Goal: Information Seeking & Learning: Learn about a topic

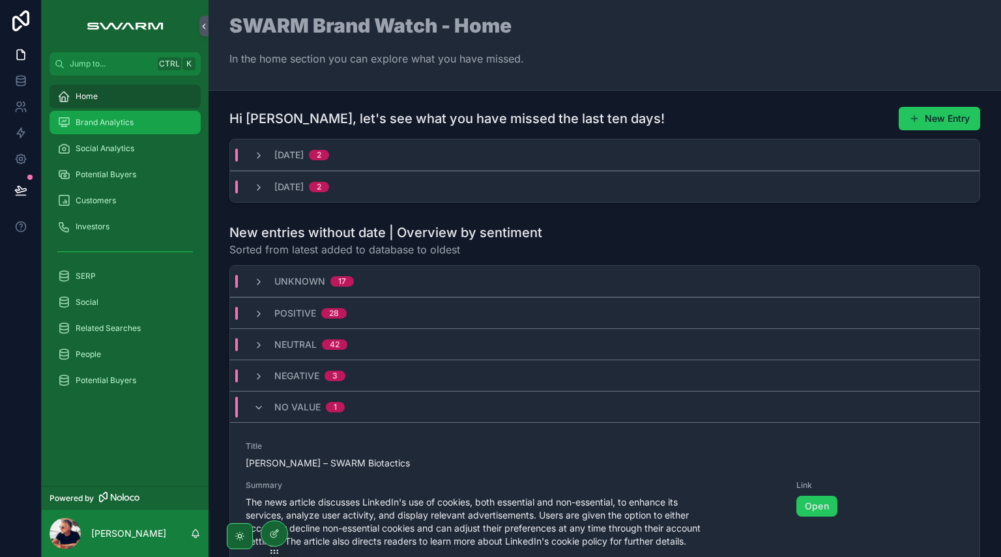
click at [123, 130] on div "Brand Analytics" at bounding box center [125, 122] width 136 height 21
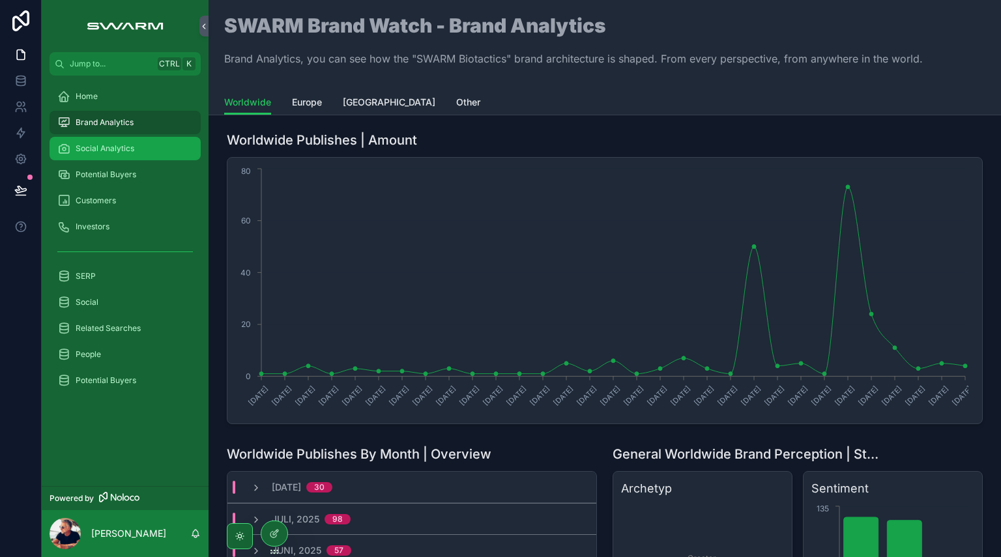
click at [126, 148] on span "Social Analytics" at bounding box center [105, 148] width 59 height 10
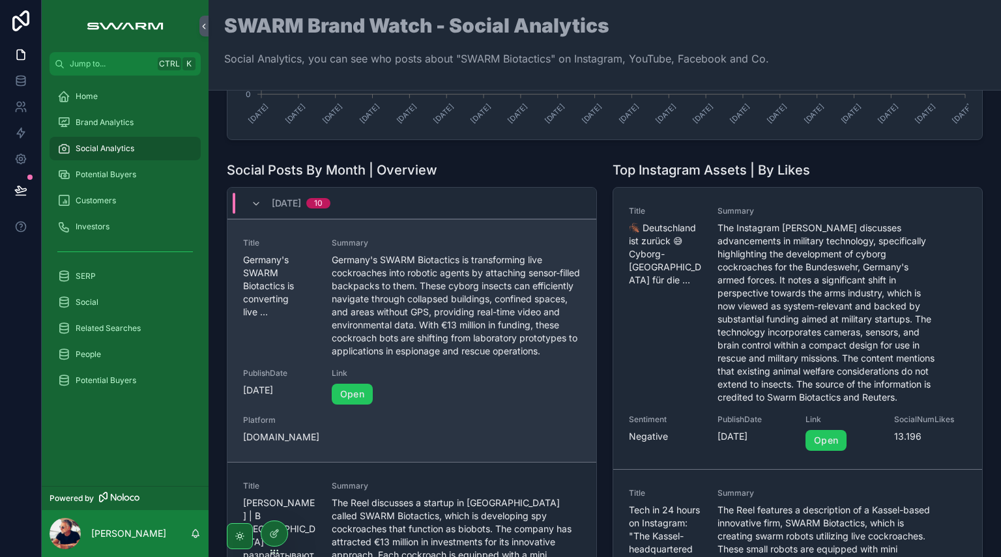
scroll to position [261, 0]
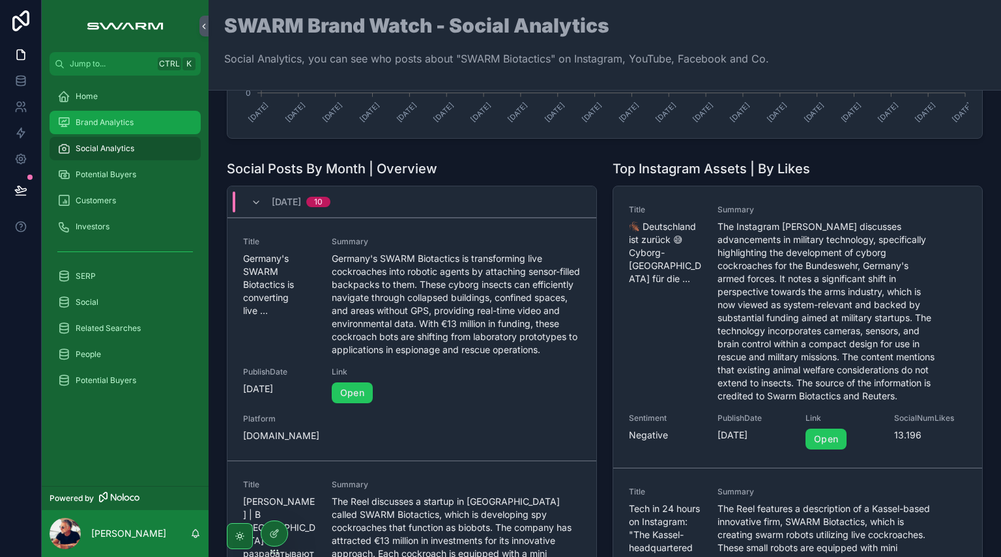
click at [126, 128] on div "Brand Analytics" at bounding box center [125, 122] width 136 height 21
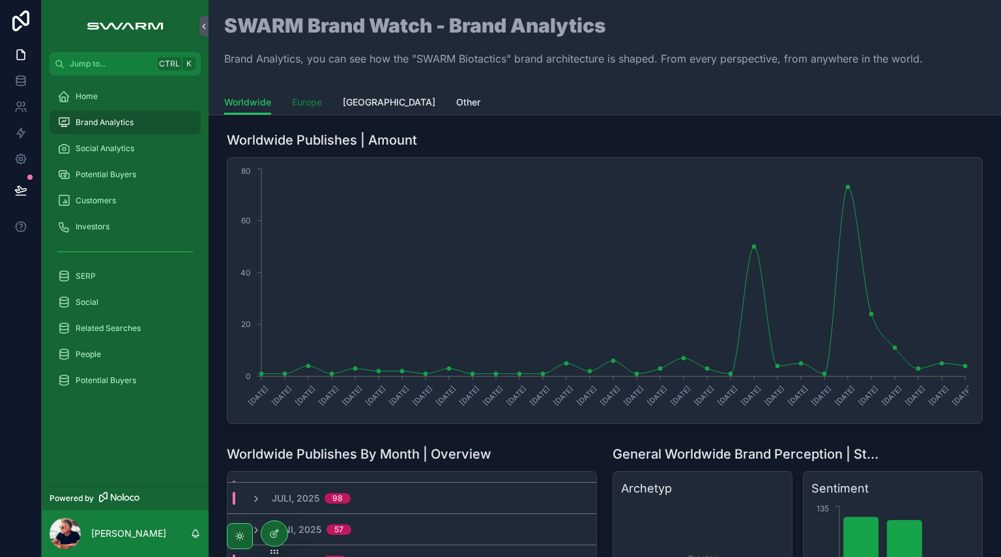
click at [316, 106] on span "Europe" at bounding box center [307, 102] width 30 height 13
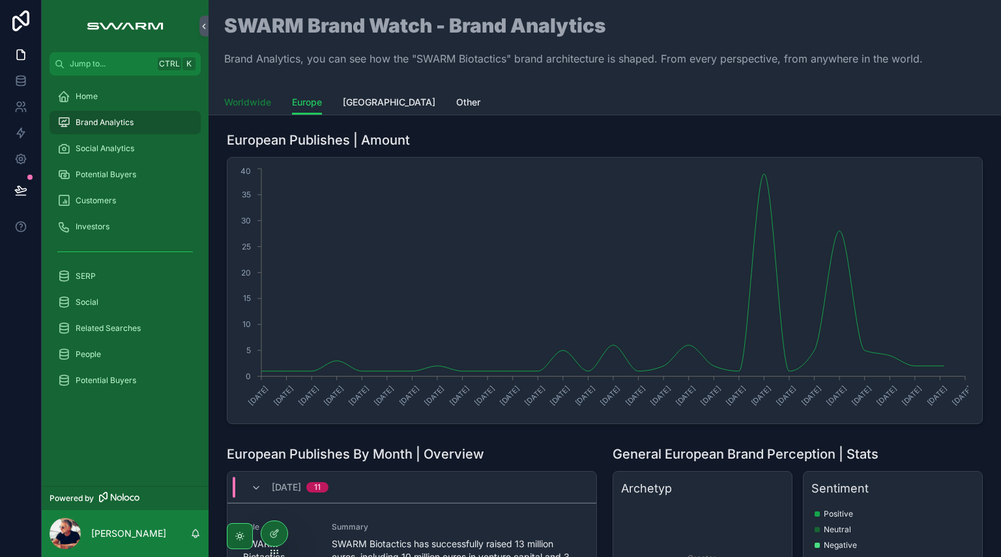
click at [269, 105] on span "Worldwide" at bounding box center [247, 102] width 47 height 13
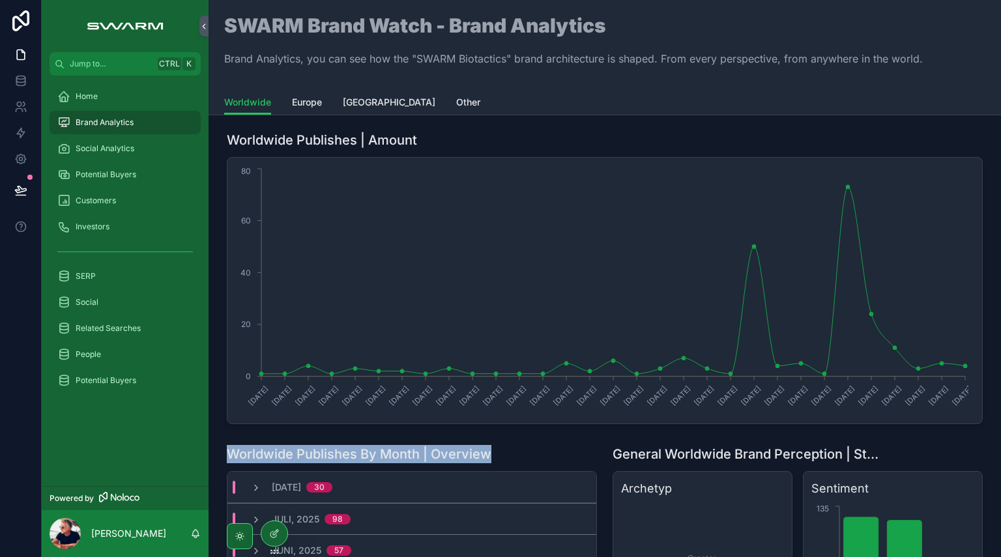
drag, startPoint x: 227, startPoint y: 452, endPoint x: 514, endPoint y: 452, distance: 287.5
click at [514, 452] on div "Worldwide Publishes By Month | Overview" at bounding box center [412, 454] width 370 height 18
drag, startPoint x: 493, startPoint y: 454, endPoint x: 222, endPoint y: 457, distance: 270.6
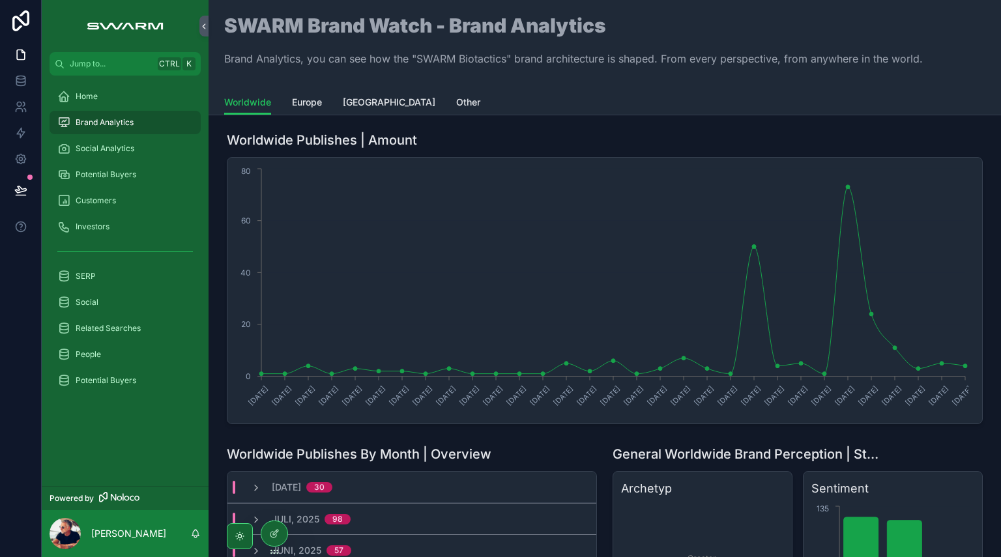
click at [222, 426] on div "Worldwide Publishes | Amount [DATE] [DATE] [DATE] [DATE] [DATE] [DATE] [DATE] […" at bounding box center [605, 278] width 772 height 304
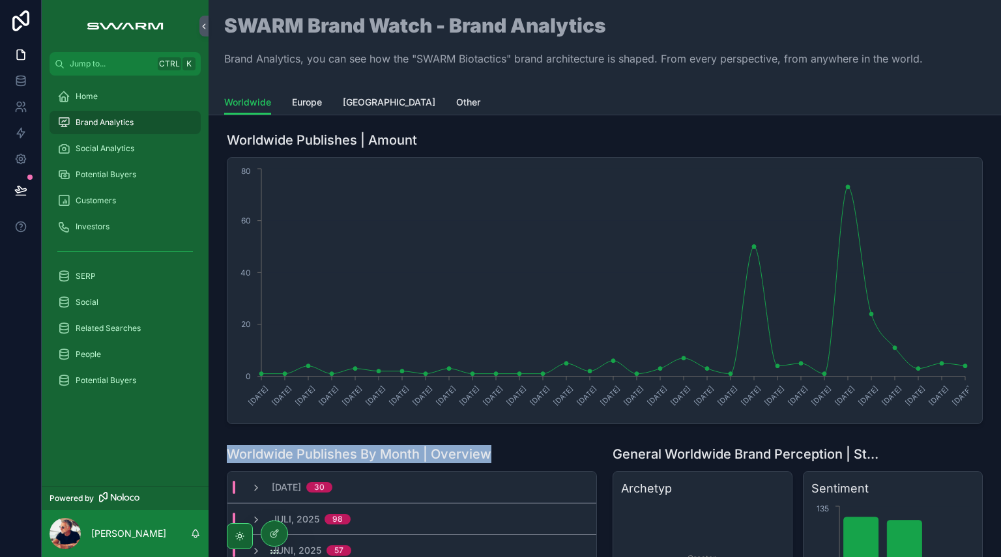
drag, startPoint x: 231, startPoint y: 453, endPoint x: 518, endPoint y: 454, distance: 287.5
click at [518, 454] on div "Worldwide Publishes By Month | Overview" at bounding box center [412, 454] width 370 height 18
click at [520, 454] on div "Worldwide Publishes By Month | Overview" at bounding box center [412, 454] width 370 height 18
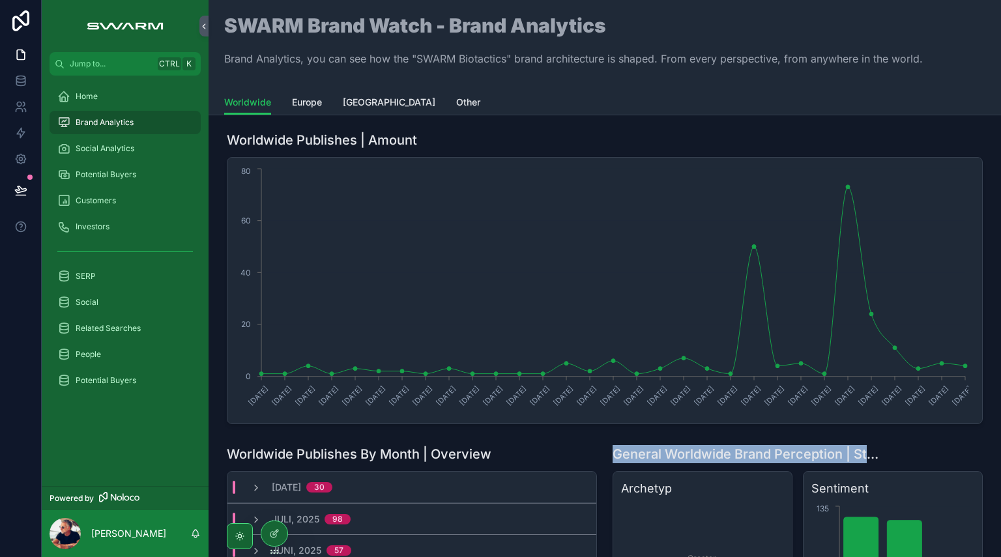
drag, startPoint x: 613, startPoint y: 454, endPoint x: 883, endPoint y: 461, distance: 270.0
click at [883, 461] on div "General Worldwide Brand Perception | Stats" at bounding box center [798, 454] width 370 height 18
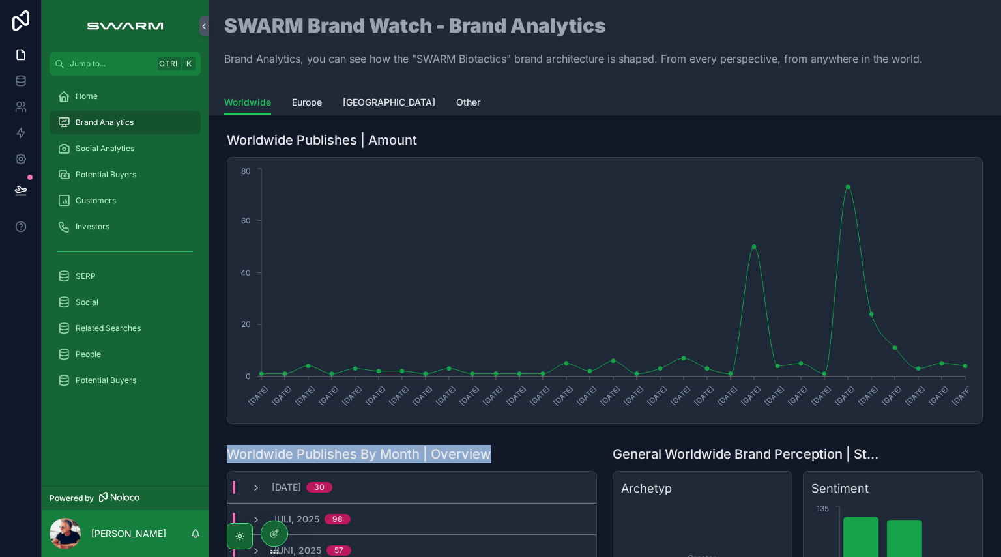
drag, startPoint x: 499, startPoint y: 453, endPoint x: 228, endPoint y: 448, distance: 270.6
click at [228, 448] on div "Worldwide Publishes By Month | Overview" at bounding box center [412, 454] width 370 height 18
click at [126, 156] on div "Social Analytics" at bounding box center [125, 148] width 136 height 21
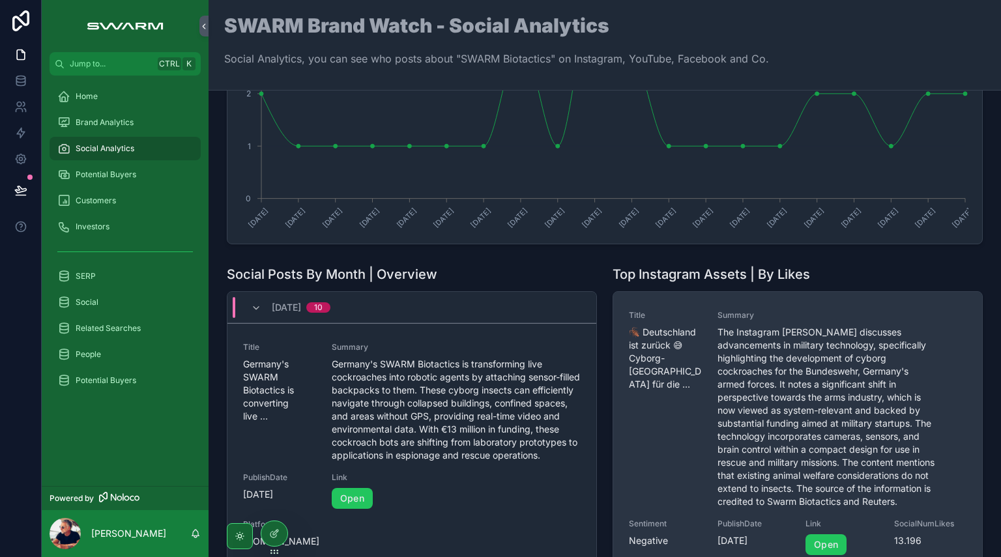
scroll to position [196, 0]
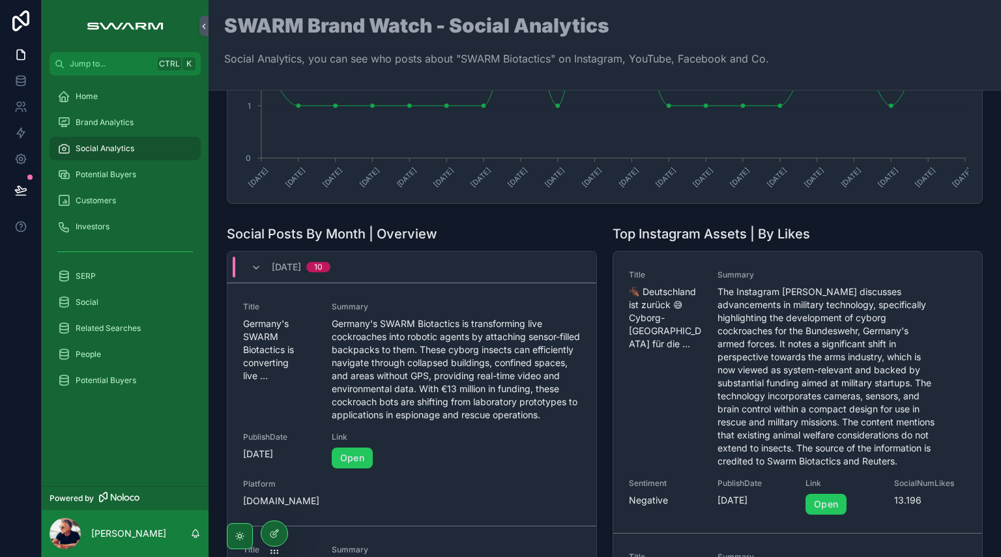
click at [270, 262] on div "[DATE] 10" at bounding box center [291, 267] width 80 height 21
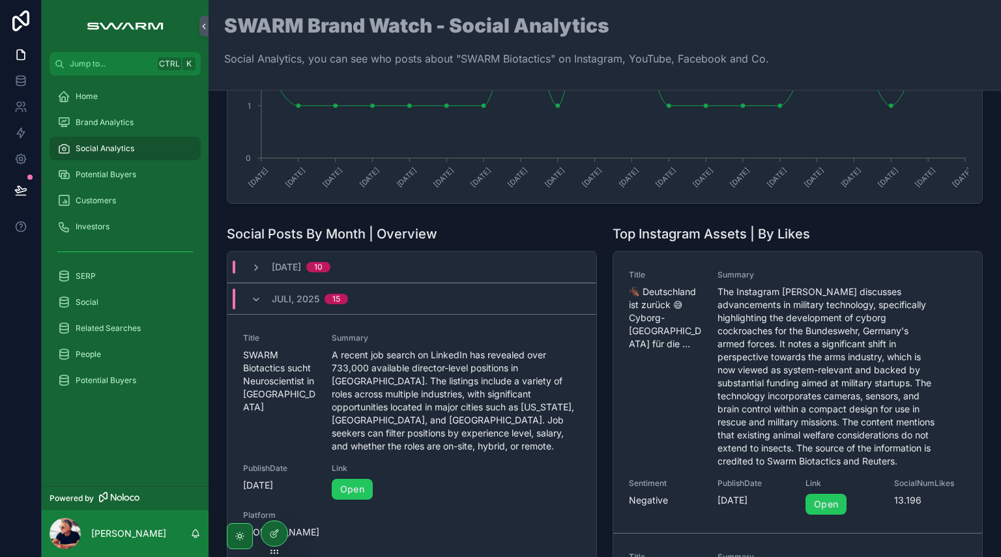
click at [311, 301] on span "Juli, 2025" at bounding box center [296, 299] width 48 height 13
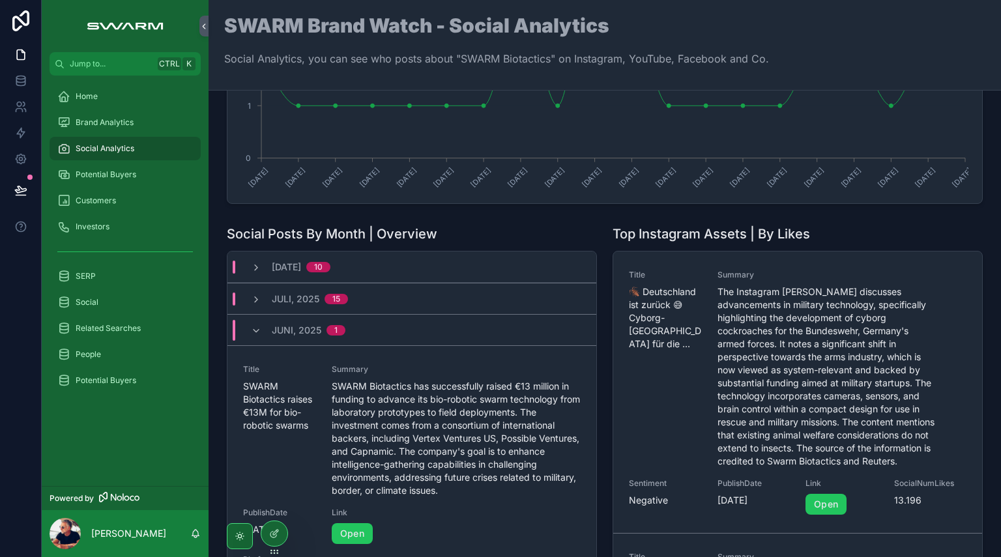
click at [306, 331] on span "Juni, 2025" at bounding box center [297, 330] width 50 height 13
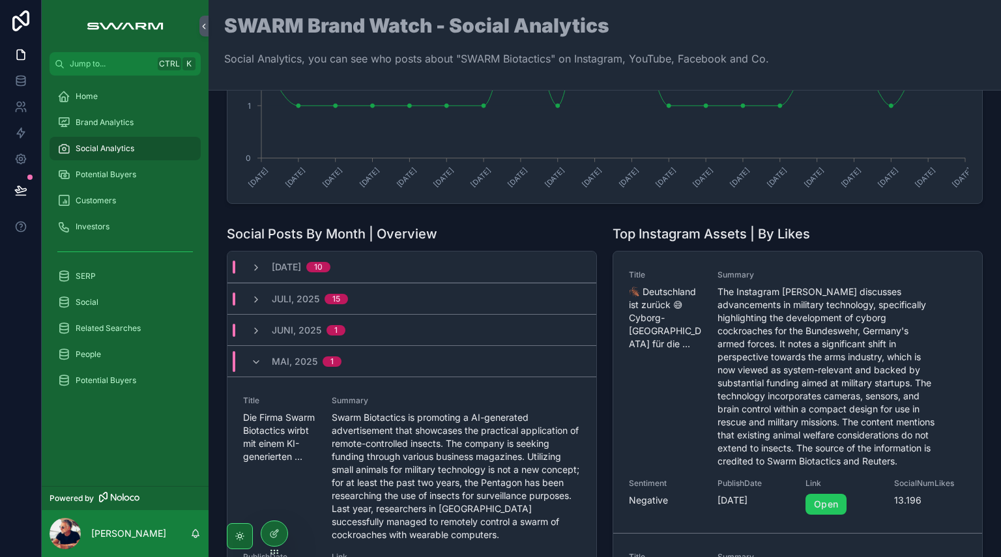
click at [292, 359] on span "Mai, 2025" at bounding box center [295, 361] width 46 height 13
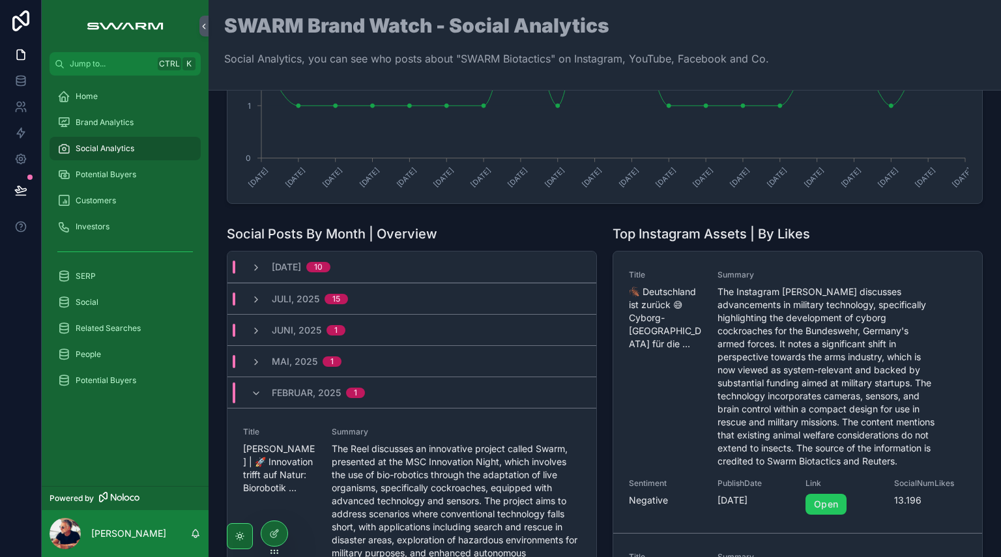
click at [287, 389] on span "Februar, 2025" at bounding box center [306, 393] width 69 height 13
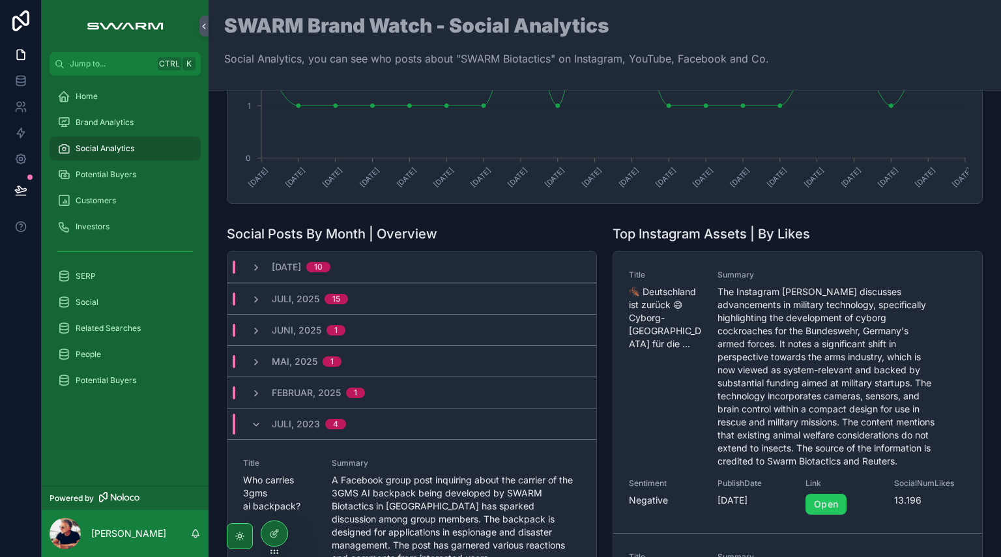
click at [289, 387] on span "Februar, 2025" at bounding box center [306, 393] width 69 height 13
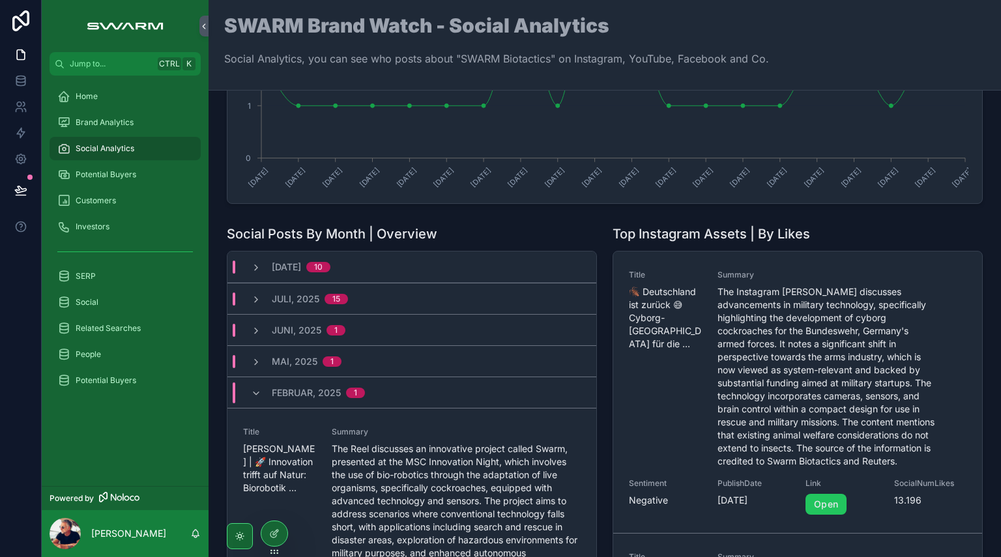
click at [289, 387] on span "Februar, 2025" at bounding box center [306, 393] width 69 height 13
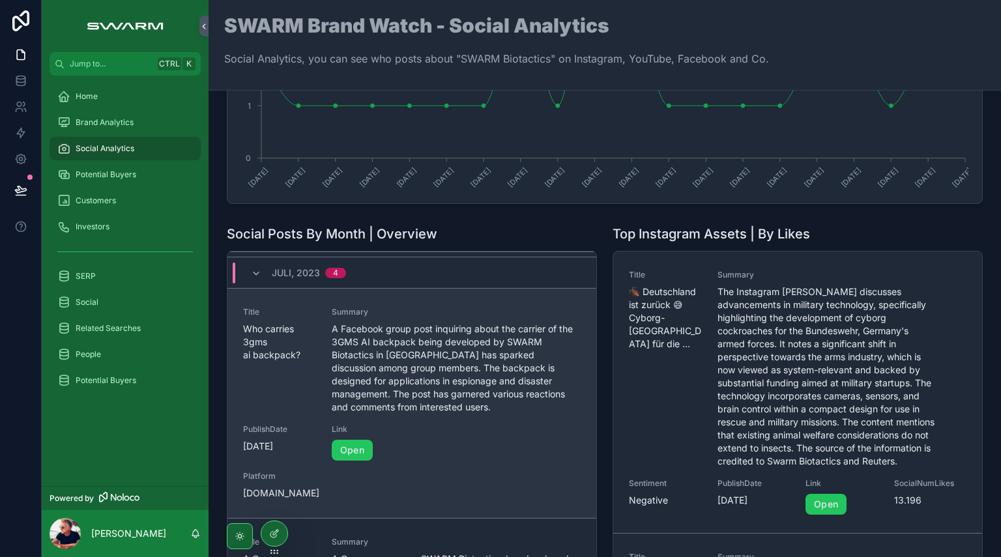
scroll to position [130, 0]
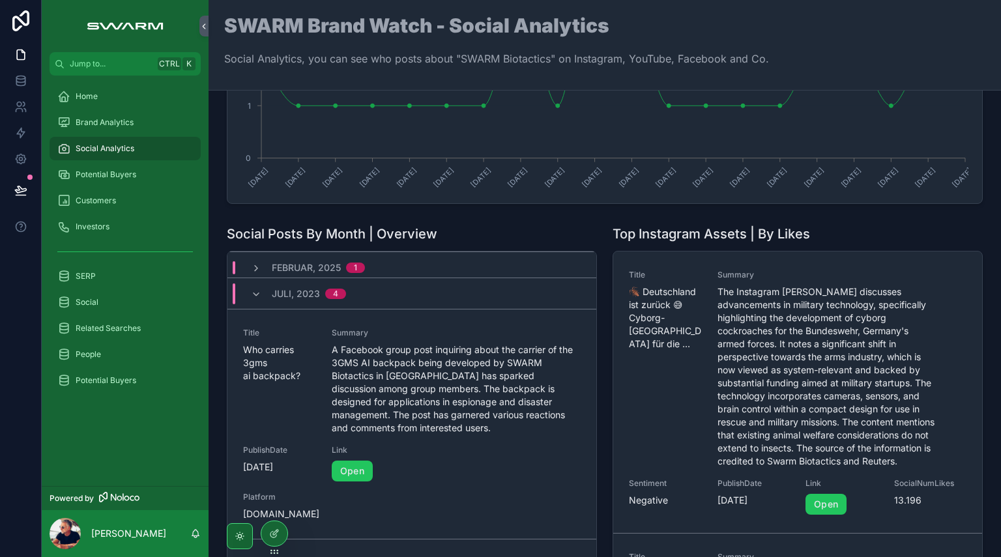
click at [289, 293] on span "Juli, 2023" at bounding box center [296, 293] width 48 height 13
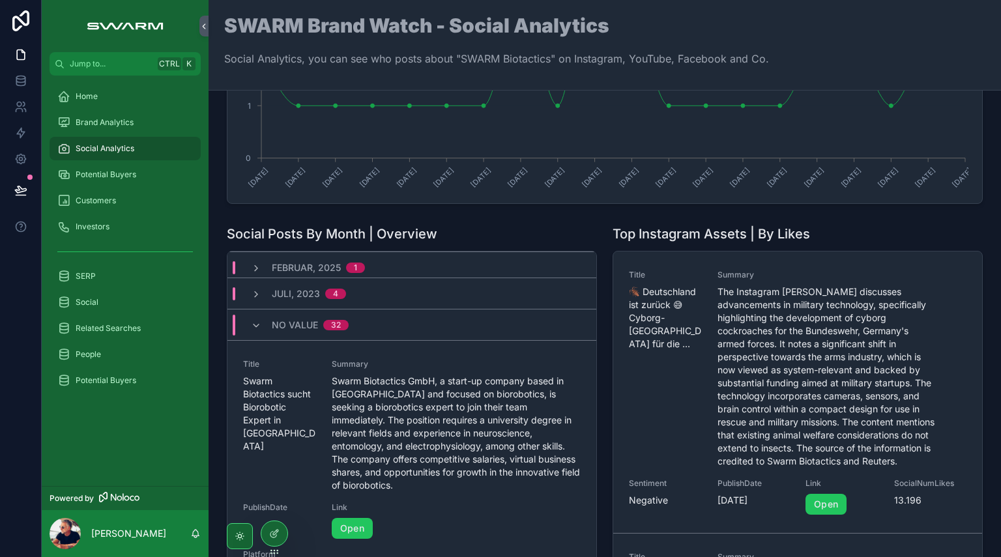
click at [286, 328] on span "No value" at bounding box center [295, 325] width 46 height 13
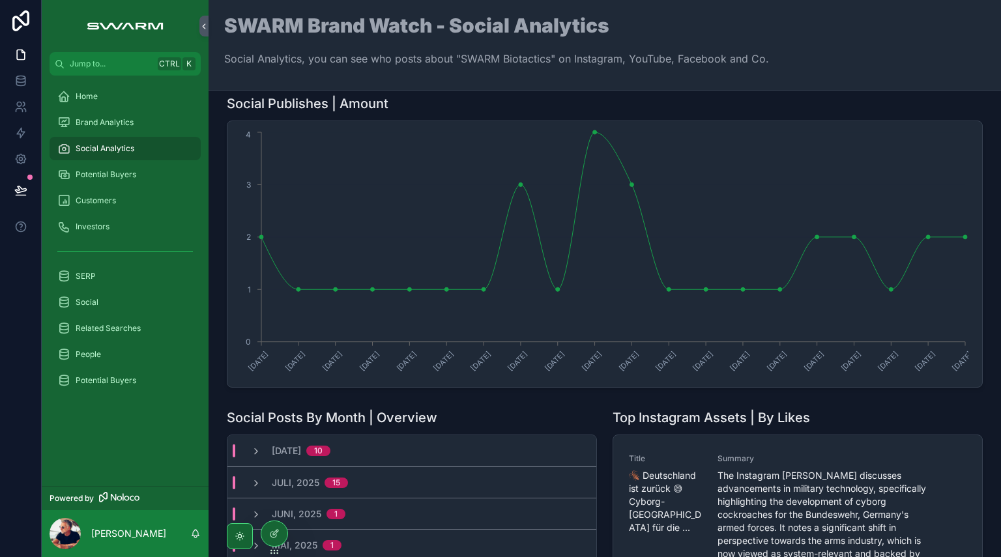
scroll to position [0, 0]
